Goal: Check status: Check status

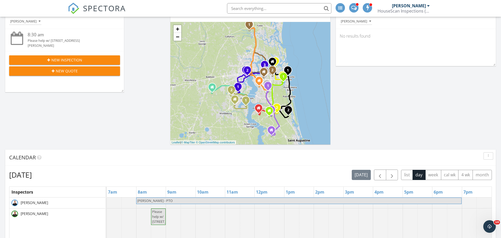
scroll to position [126, 0]
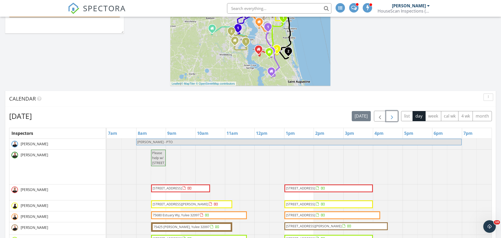
click at [388, 118] on span "button" at bounding box center [391, 116] width 6 height 6
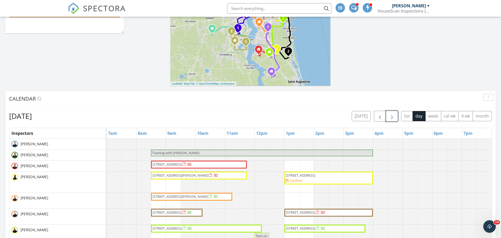
click at [388, 118] on span "button" at bounding box center [391, 116] width 6 height 6
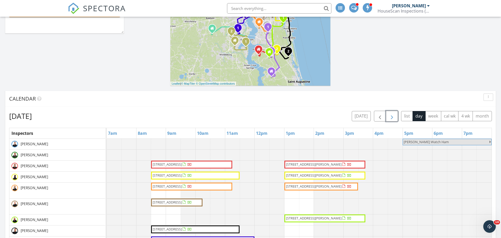
click at [388, 118] on span "button" at bounding box center [391, 116] width 6 height 6
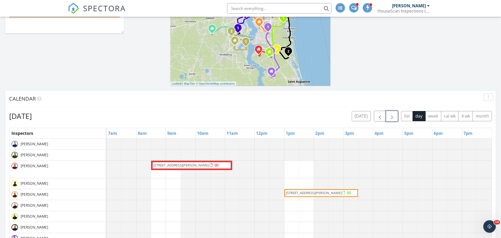
click at [396, 115] on button "button" at bounding box center [392, 116] width 12 height 11
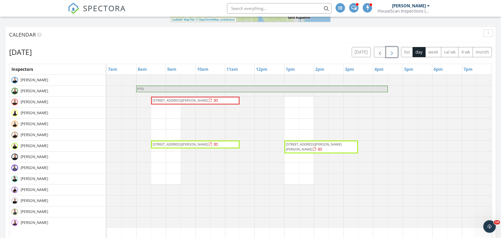
scroll to position [190, 0]
click at [184, 99] on span "3750 Randall Rd, Green Cove Springs 32043" at bounding box center [181, 99] width 56 height 5
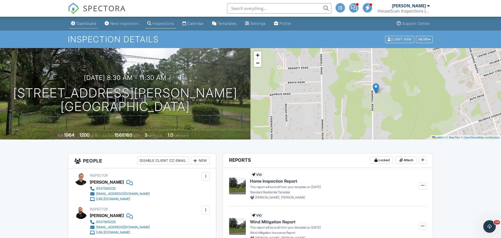
click at [86, 22] on div "Dashboard" at bounding box center [86, 23] width 20 height 4
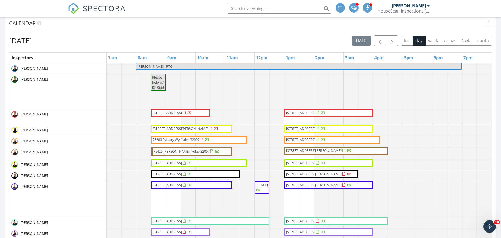
scroll to position [203, 0]
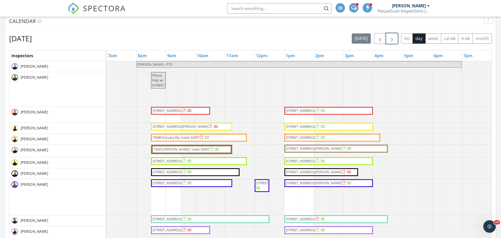
click at [391, 40] on span "button" at bounding box center [391, 38] width 6 height 6
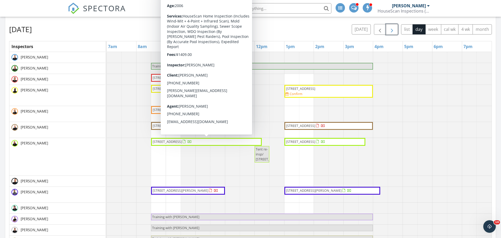
scroll to position [211, 0]
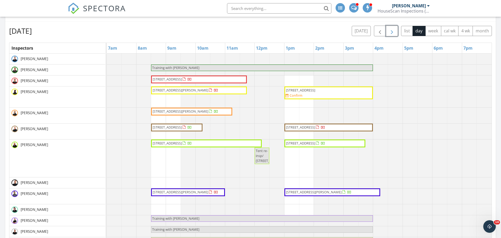
click at [258, 163] on span "Tent re-insp/ [STREET_ADDRESS]" at bounding box center [270, 155] width 29 height 15
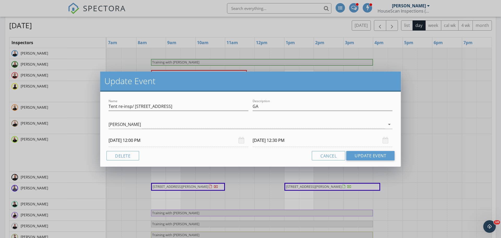
scroll to position [219, 0]
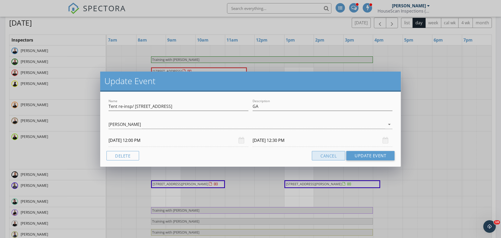
click at [333, 155] on button "Cancel" at bounding box center [328, 155] width 33 height 9
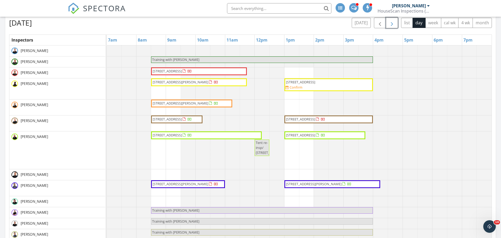
click at [396, 25] on button "button" at bounding box center [392, 22] width 12 height 11
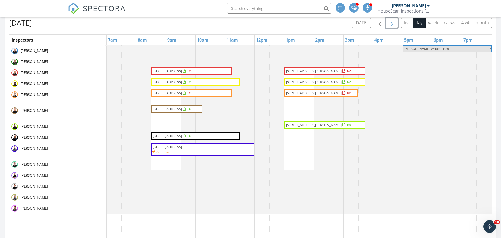
click at [396, 25] on button "button" at bounding box center [392, 22] width 12 height 11
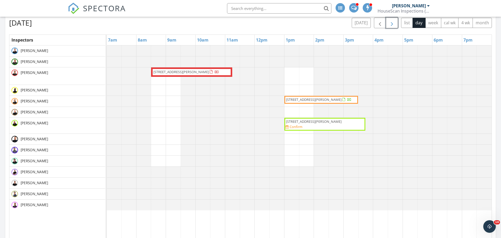
click at [396, 25] on button "button" at bounding box center [392, 22] width 12 height 11
